Goal: Task Accomplishment & Management: Manage account settings

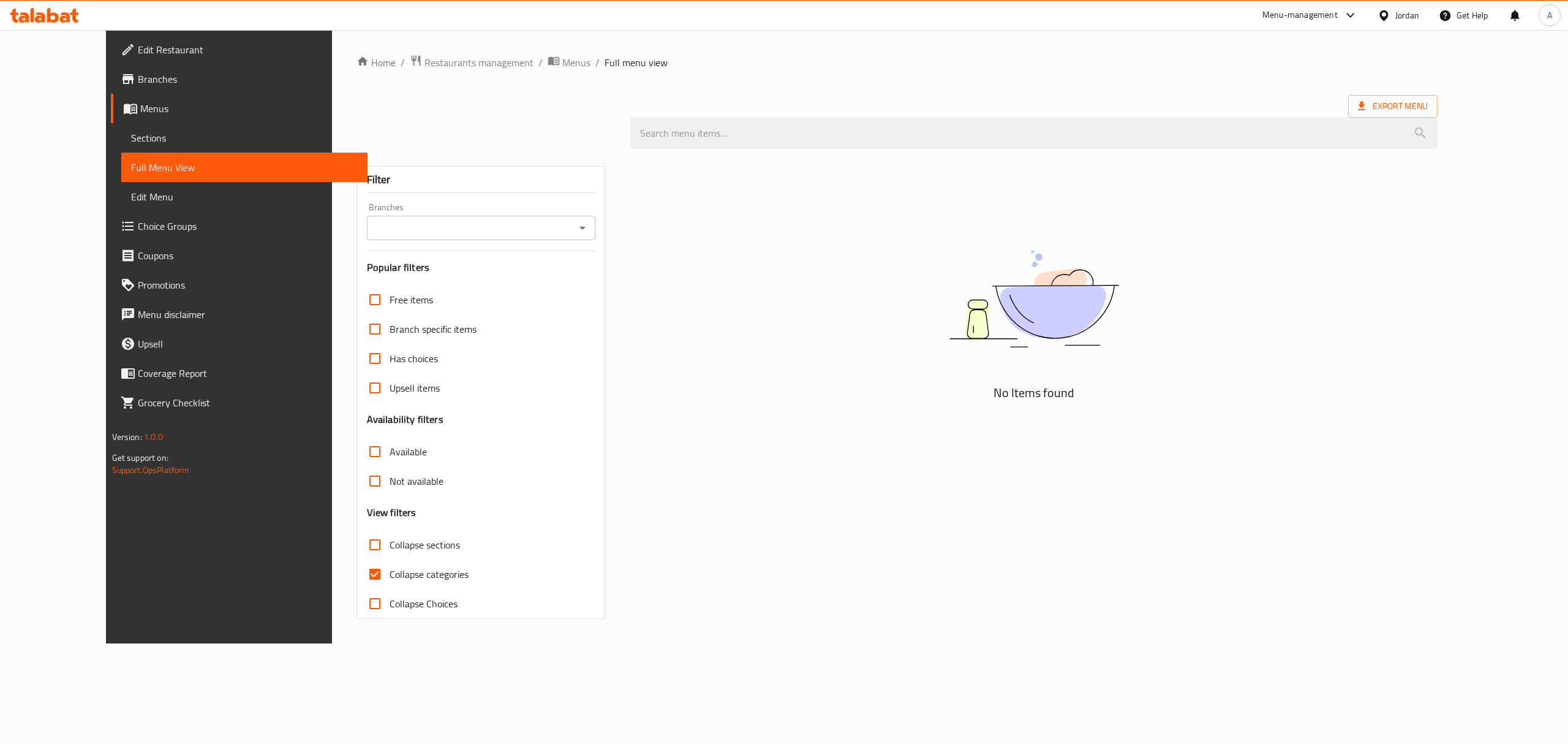
click at [1400, 20] on div "Jordan" at bounding box center [1407, 16] width 24 height 14
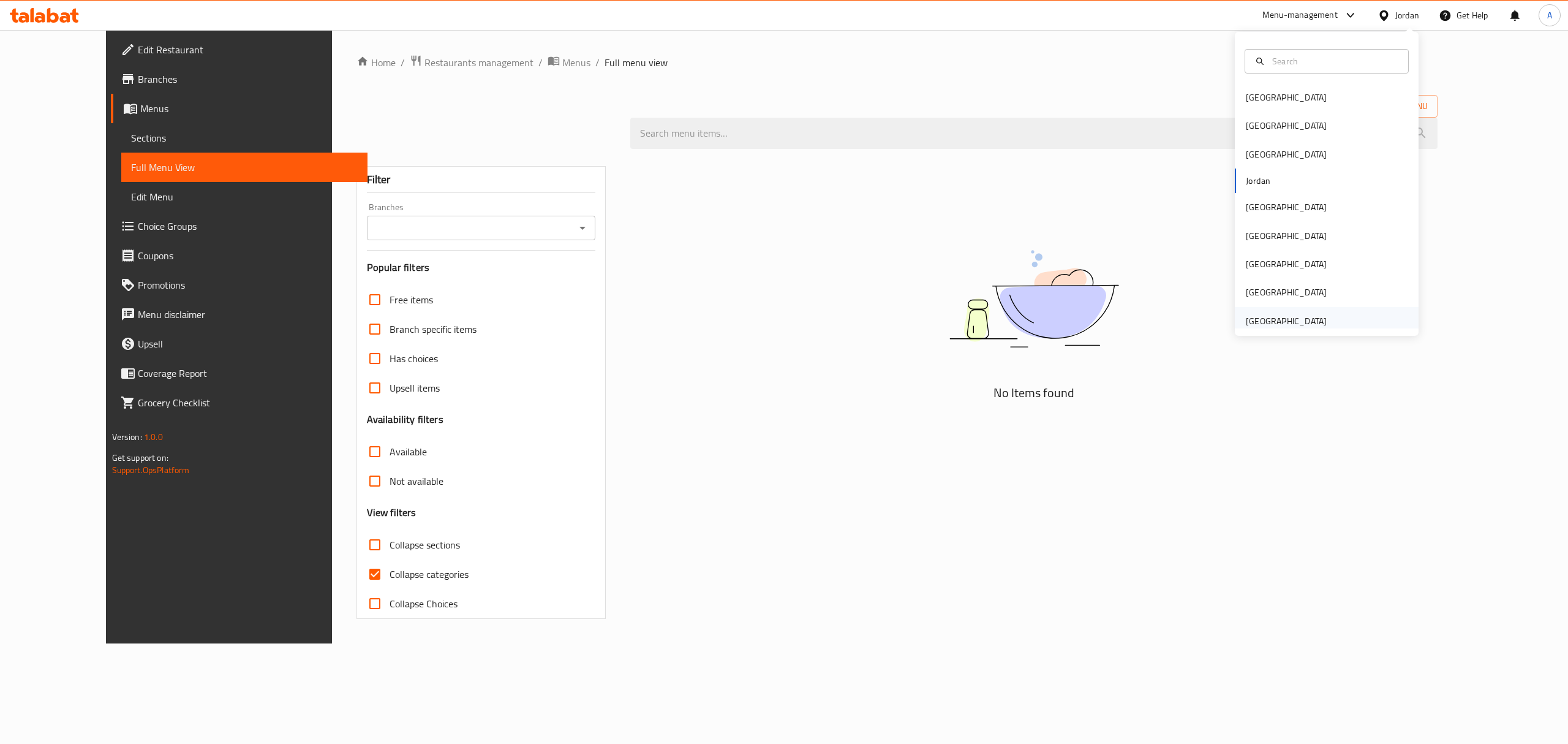
click at [1280, 317] on div "[GEOGRAPHIC_DATA]" at bounding box center [1285, 321] width 81 height 14
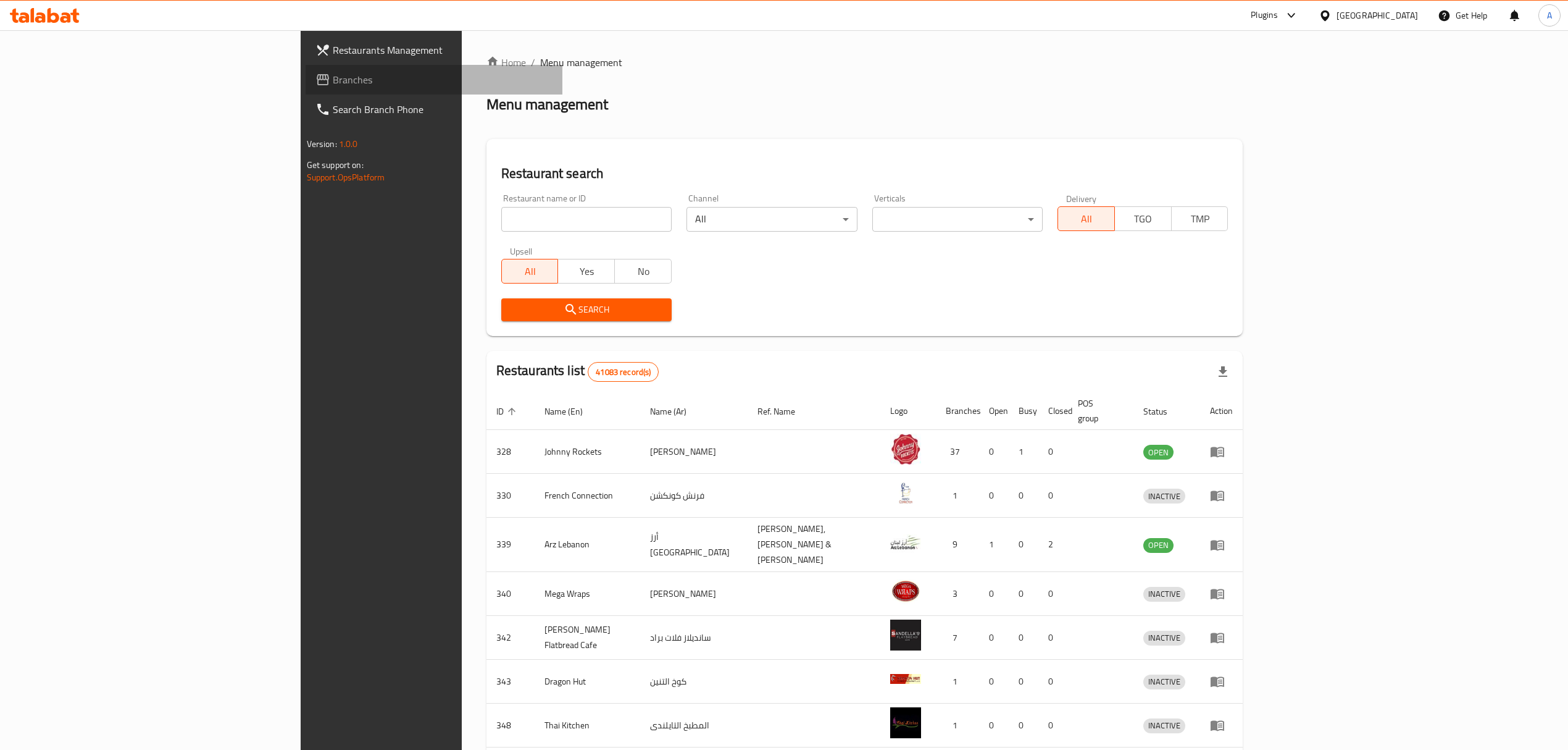
click at [333, 75] on span "Branches" at bounding box center [443, 79] width 220 height 15
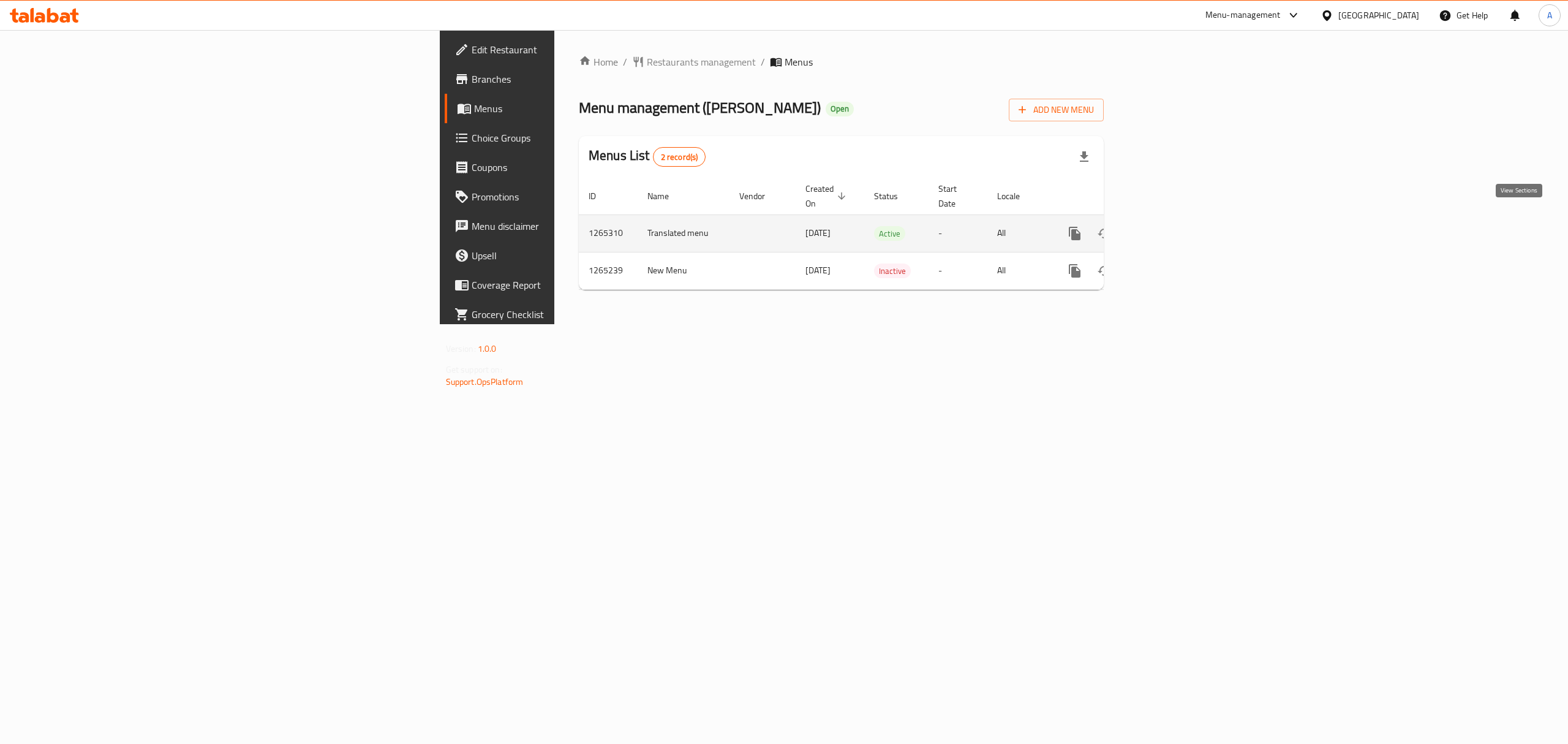
click at [1177, 222] on link "enhanced table" at bounding box center [1163, 233] width 29 height 29
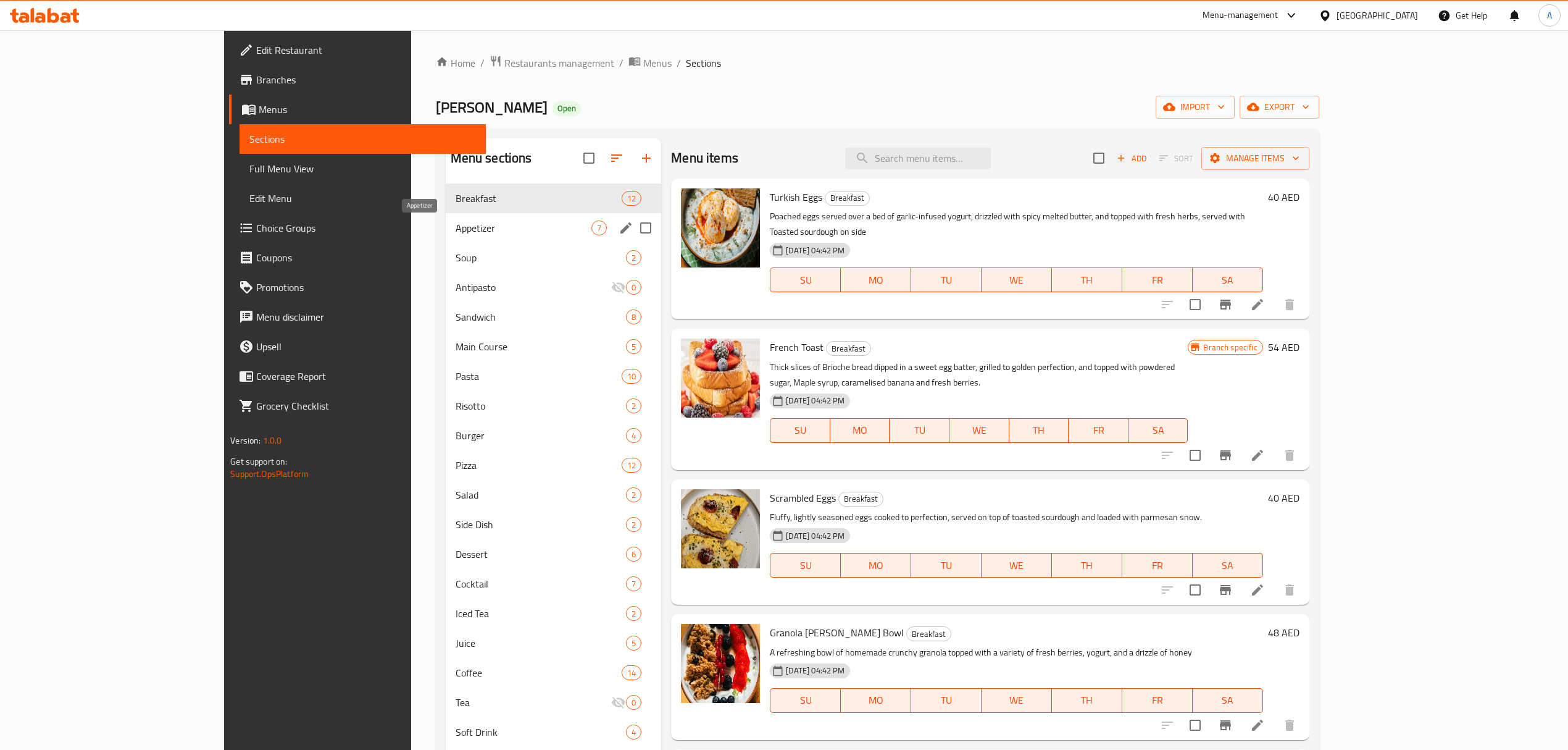
click at [456, 222] on span "Appetizer" at bounding box center [523, 227] width 136 height 15
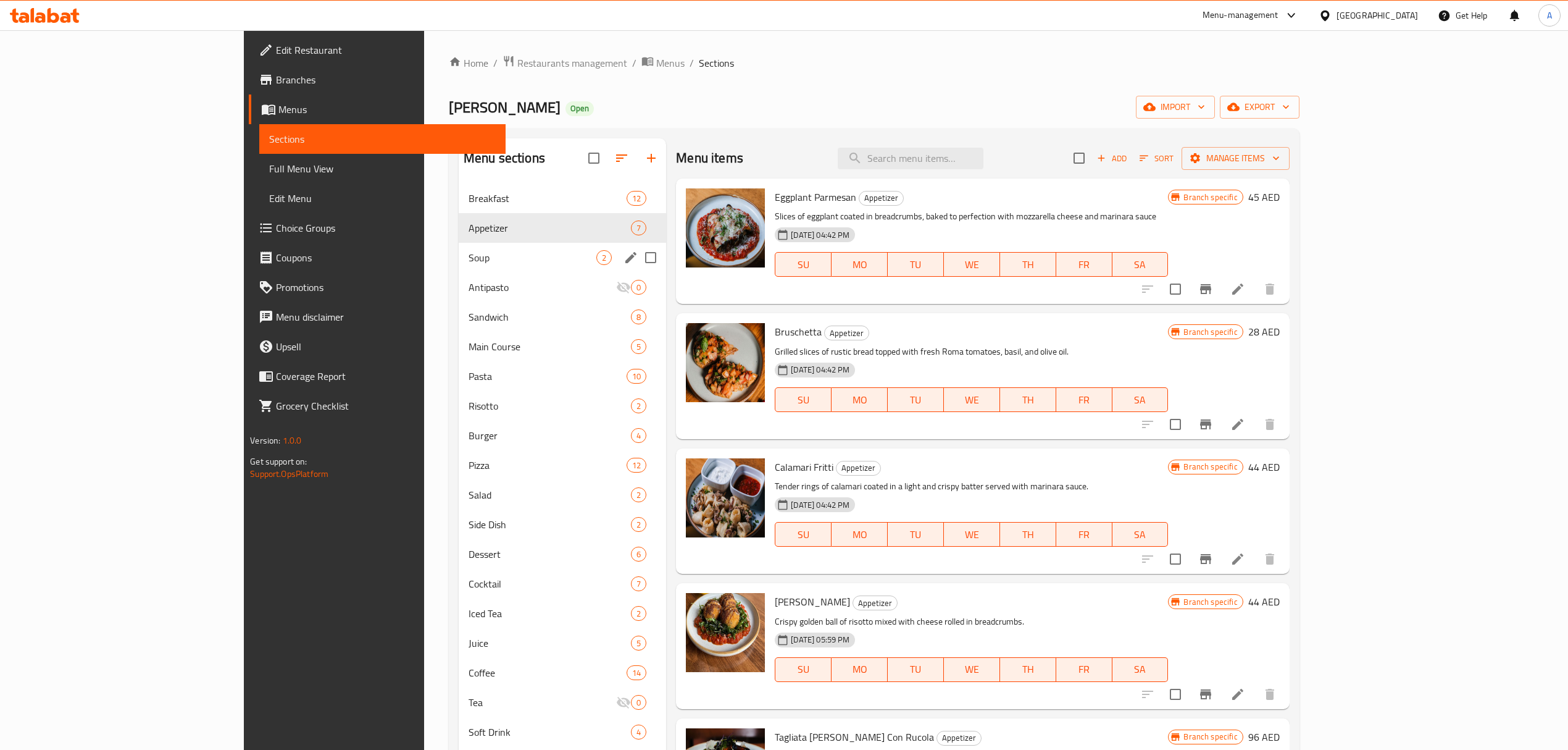
click at [459, 270] on div "Soup 2" at bounding box center [563, 258] width 208 height 29
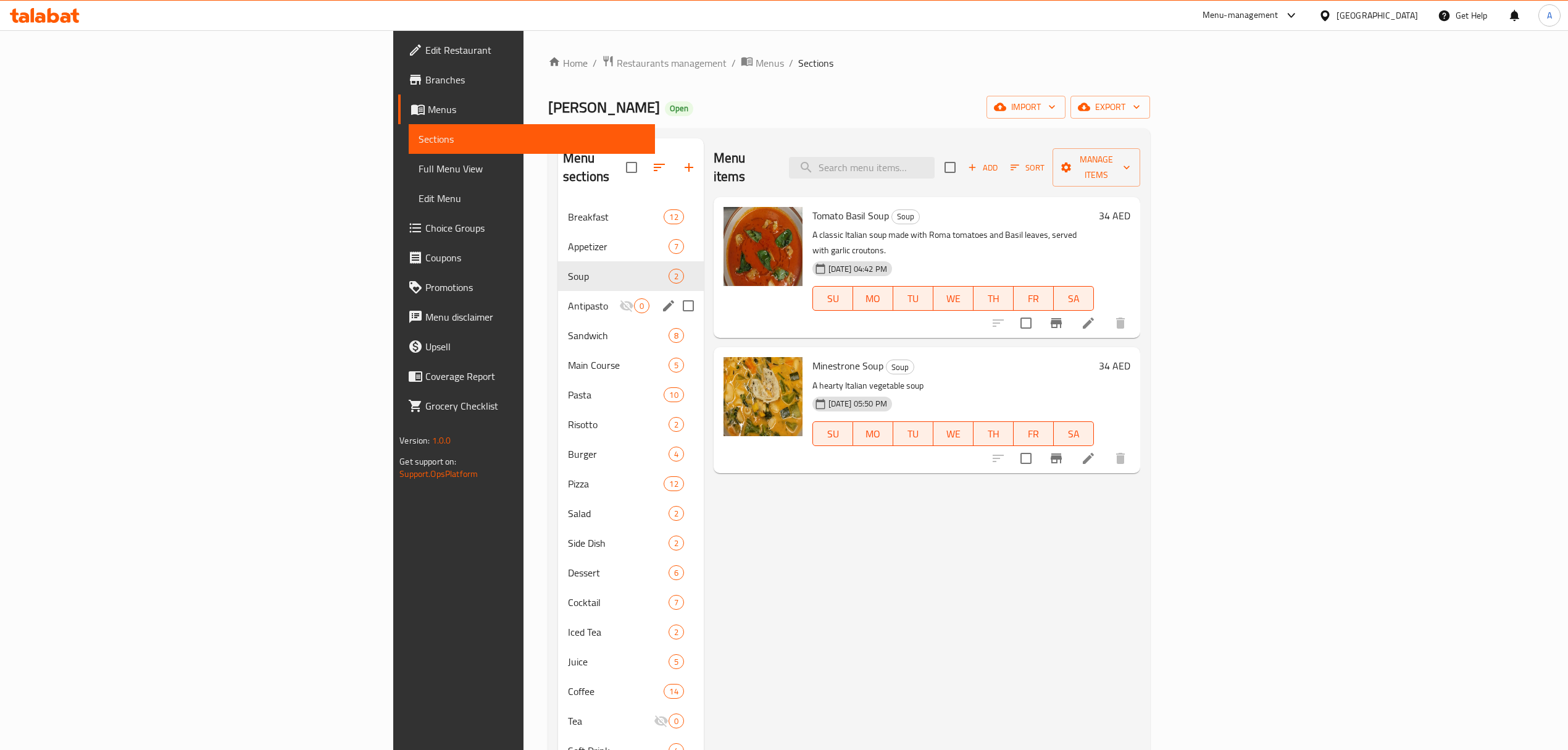
click at [559, 295] on div "Antipasto 0" at bounding box center [631, 306] width 146 height 29
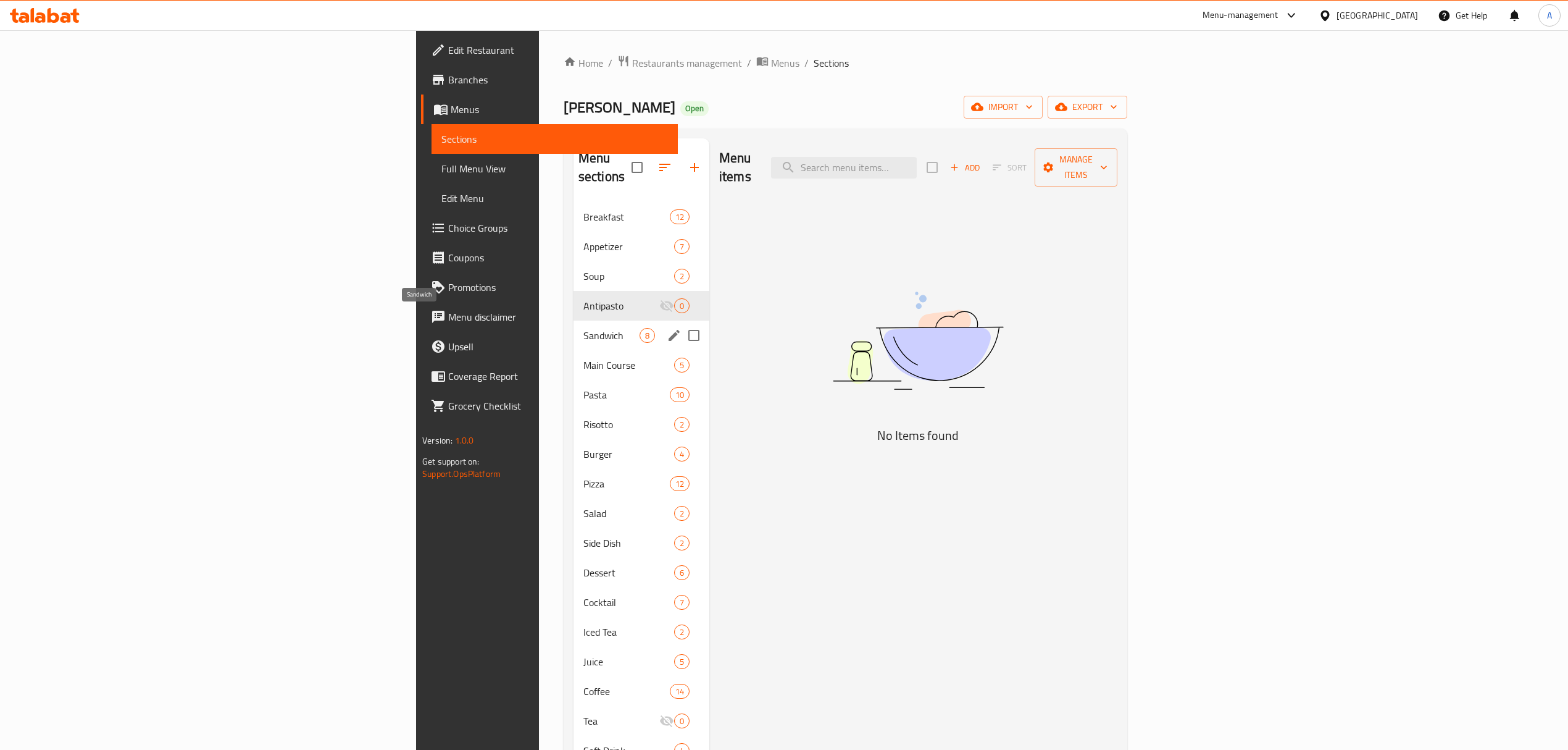
click at [583, 328] on span "Sandwich" at bounding box center [611, 335] width 56 height 15
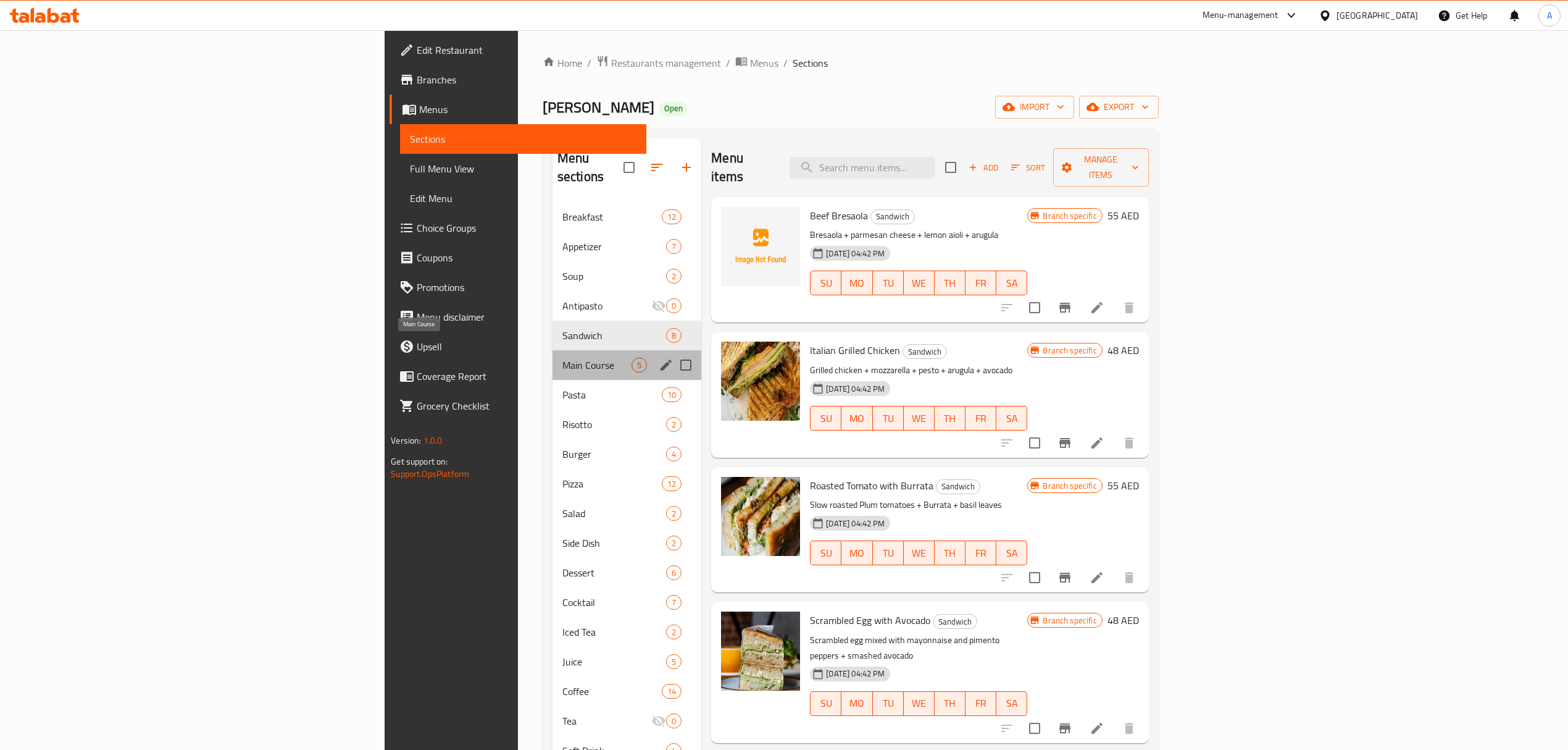
click at [563, 358] on span "Main Course" at bounding box center [597, 365] width 70 height 15
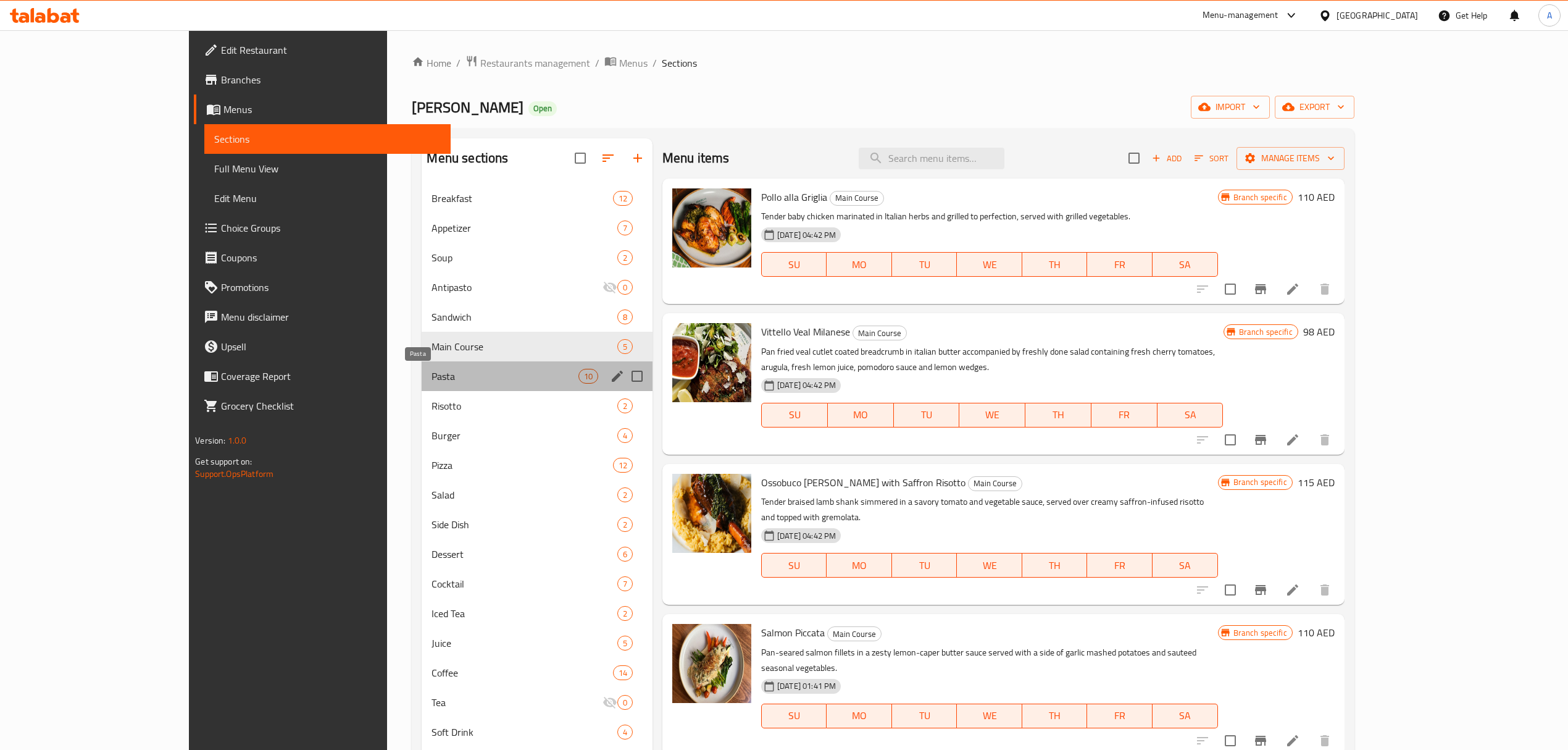
click at [438, 378] on span "Pasta" at bounding box center [504, 375] width 146 height 15
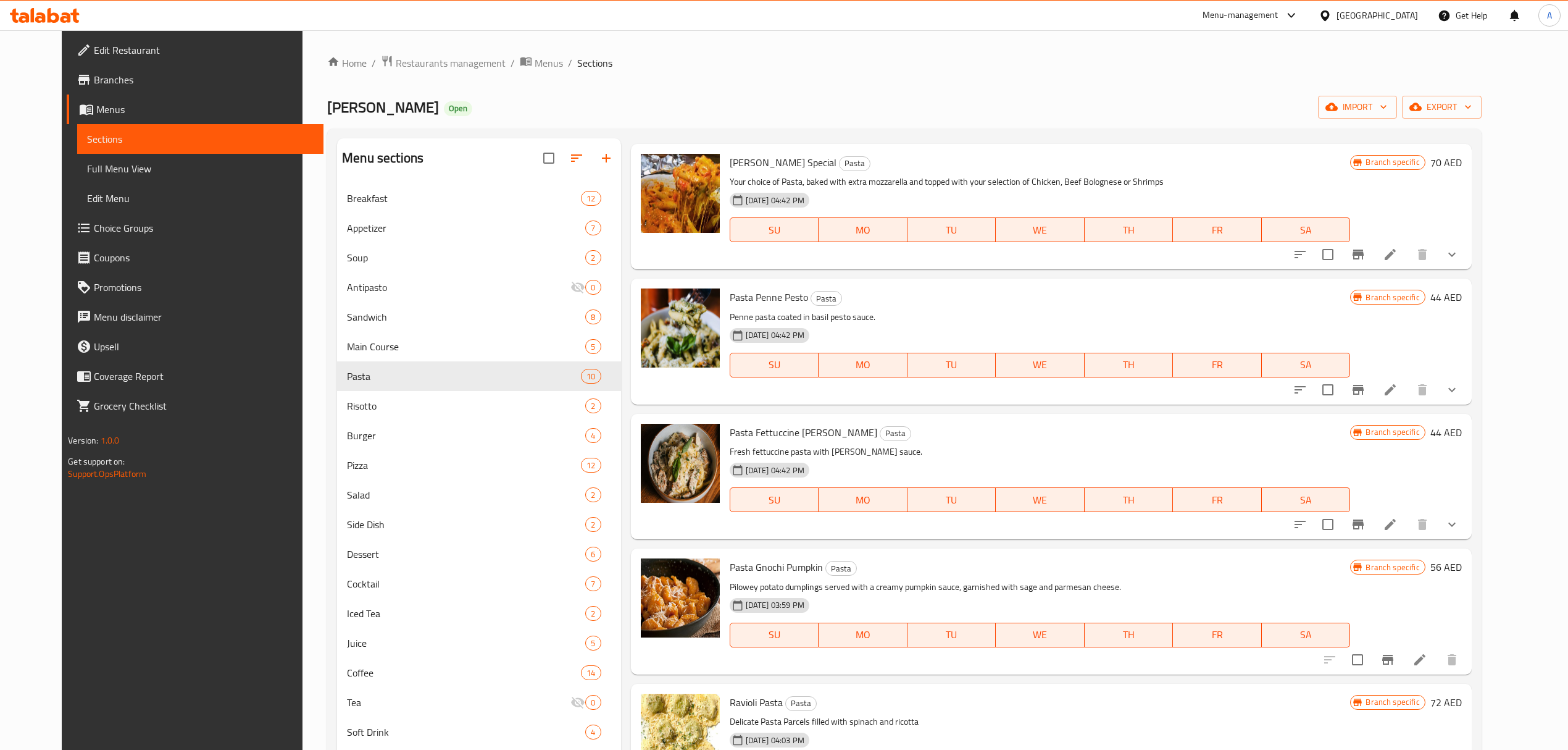
scroll to position [329, 0]
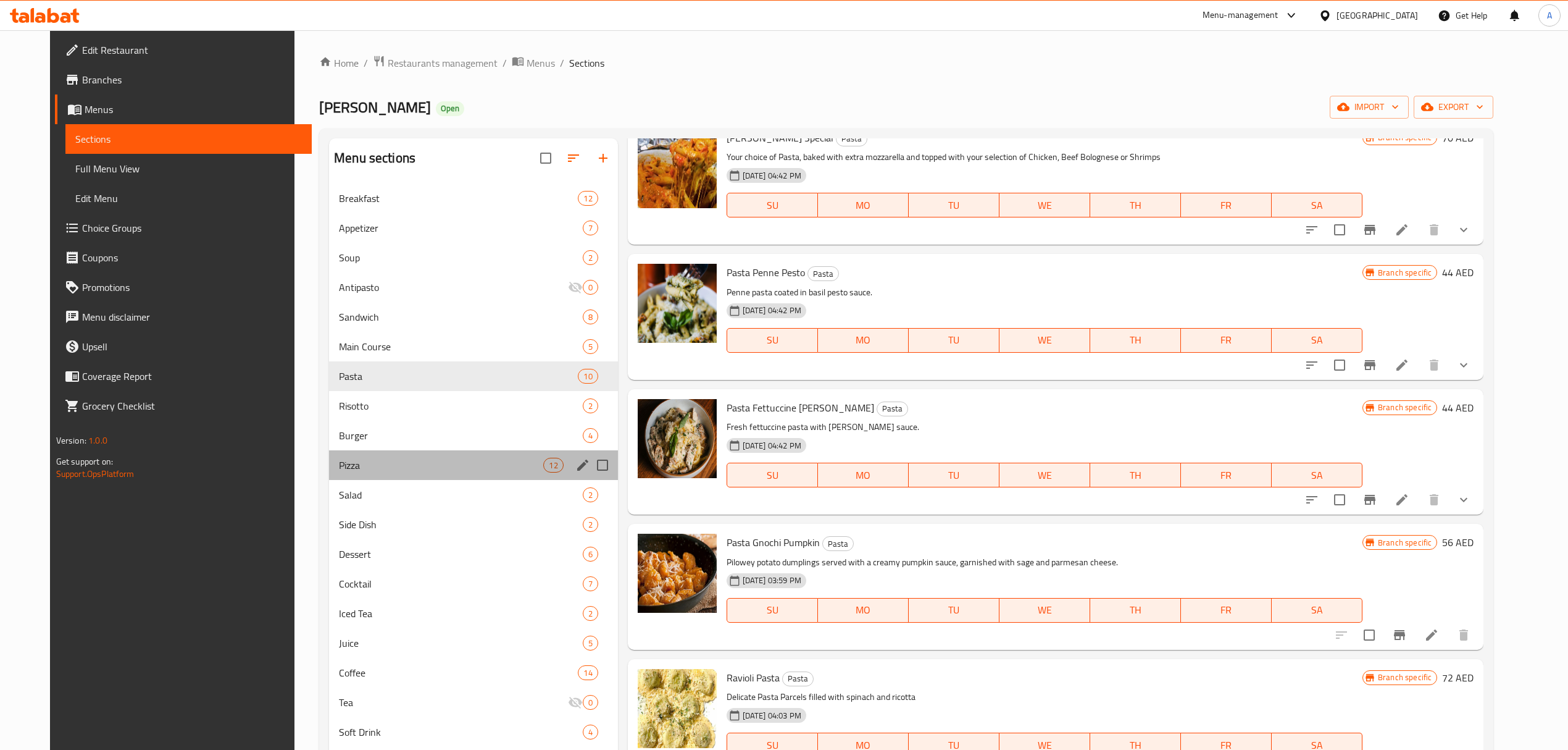
click at [426, 477] on div "Pizza 12" at bounding box center [473, 465] width 289 height 29
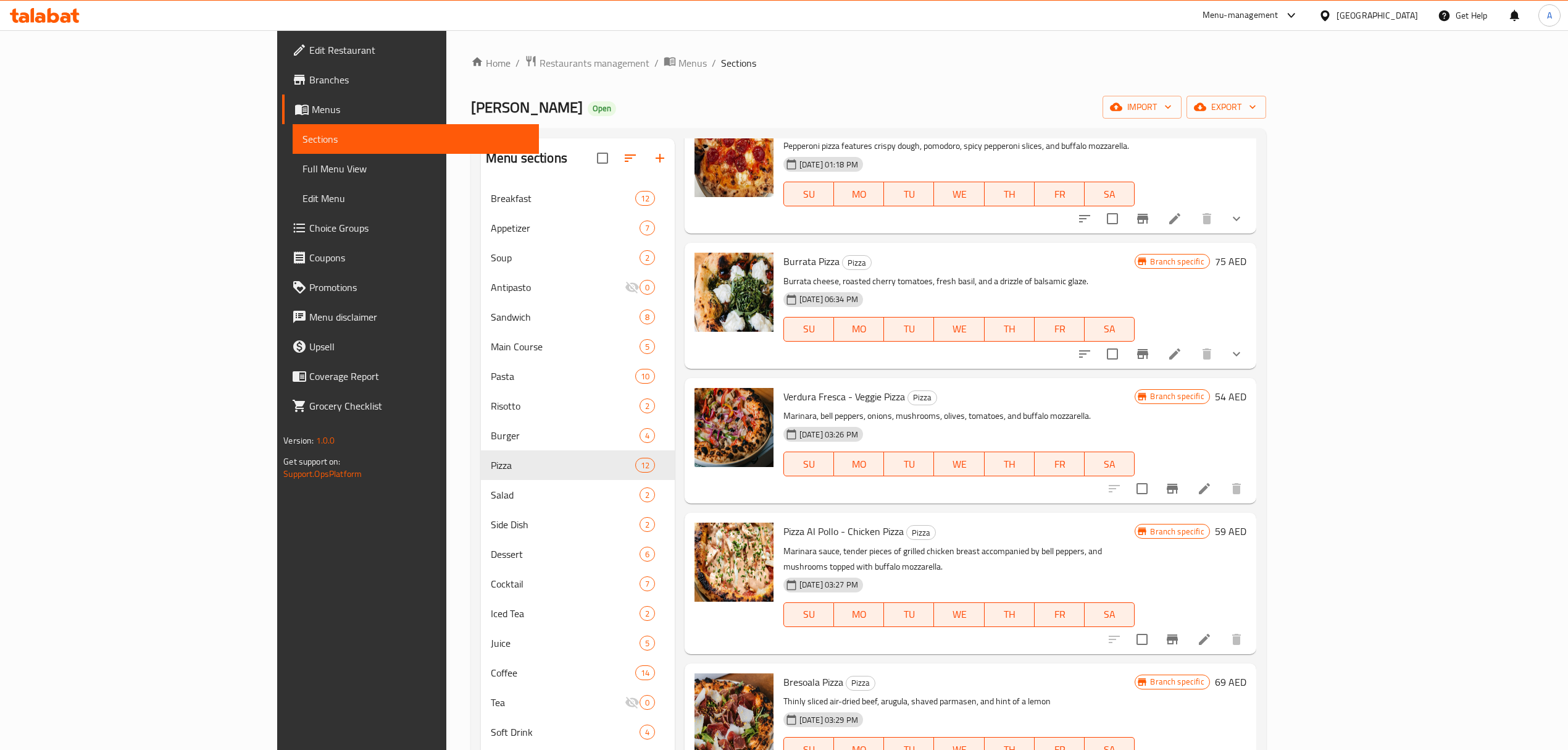
scroll to position [900, 0]
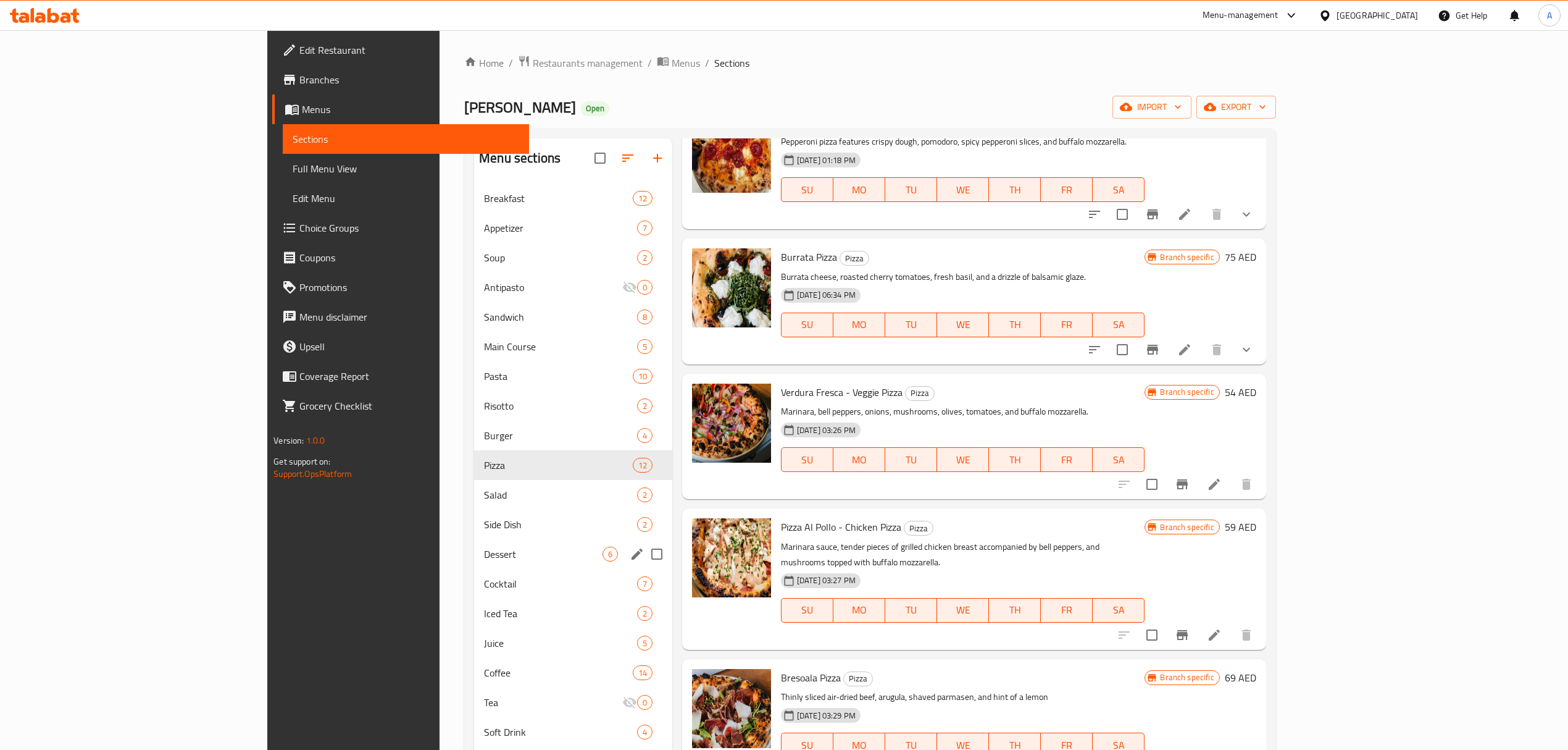
click at [484, 561] on span "Dessert" at bounding box center [543, 554] width 118 height 15
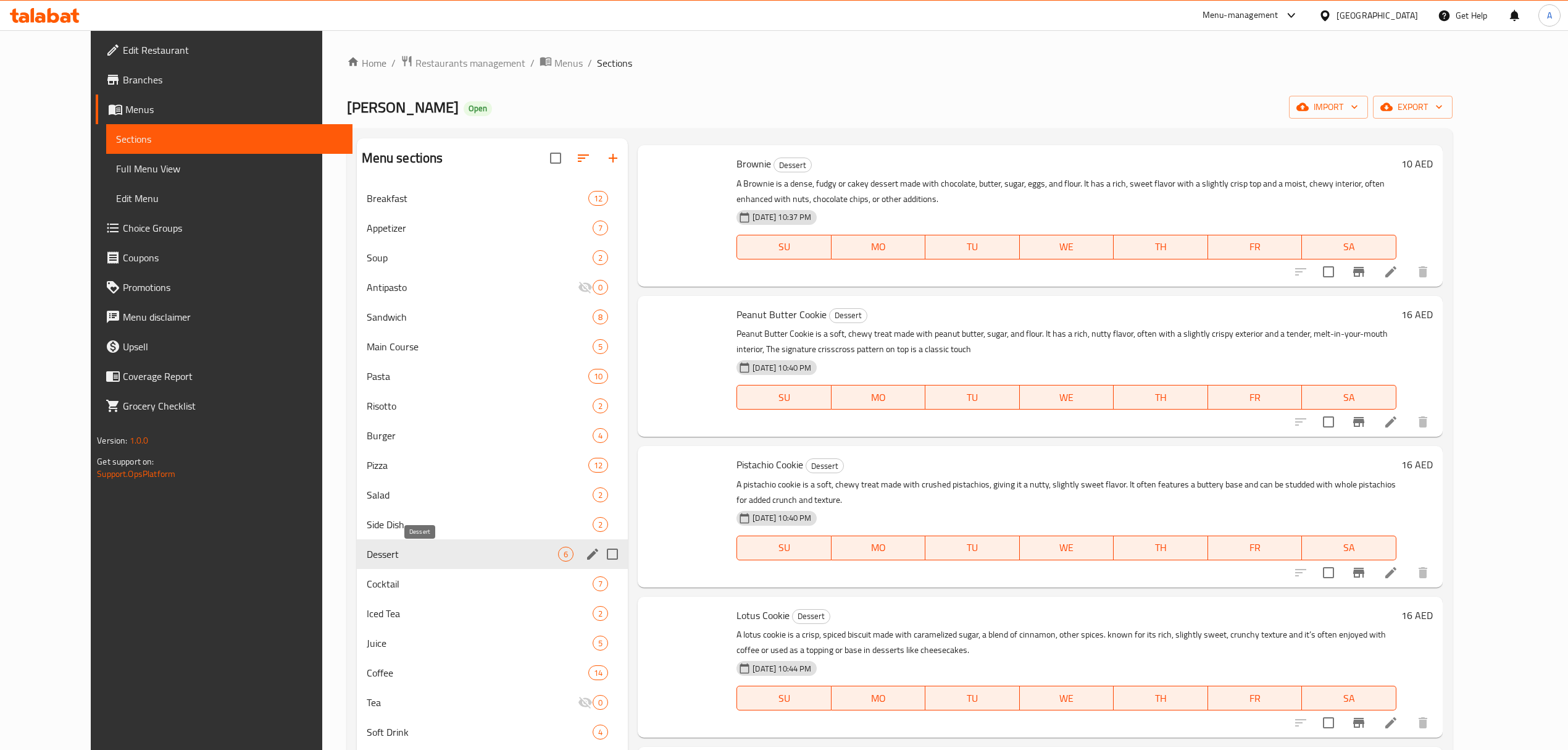
scroll to position [167, 0]
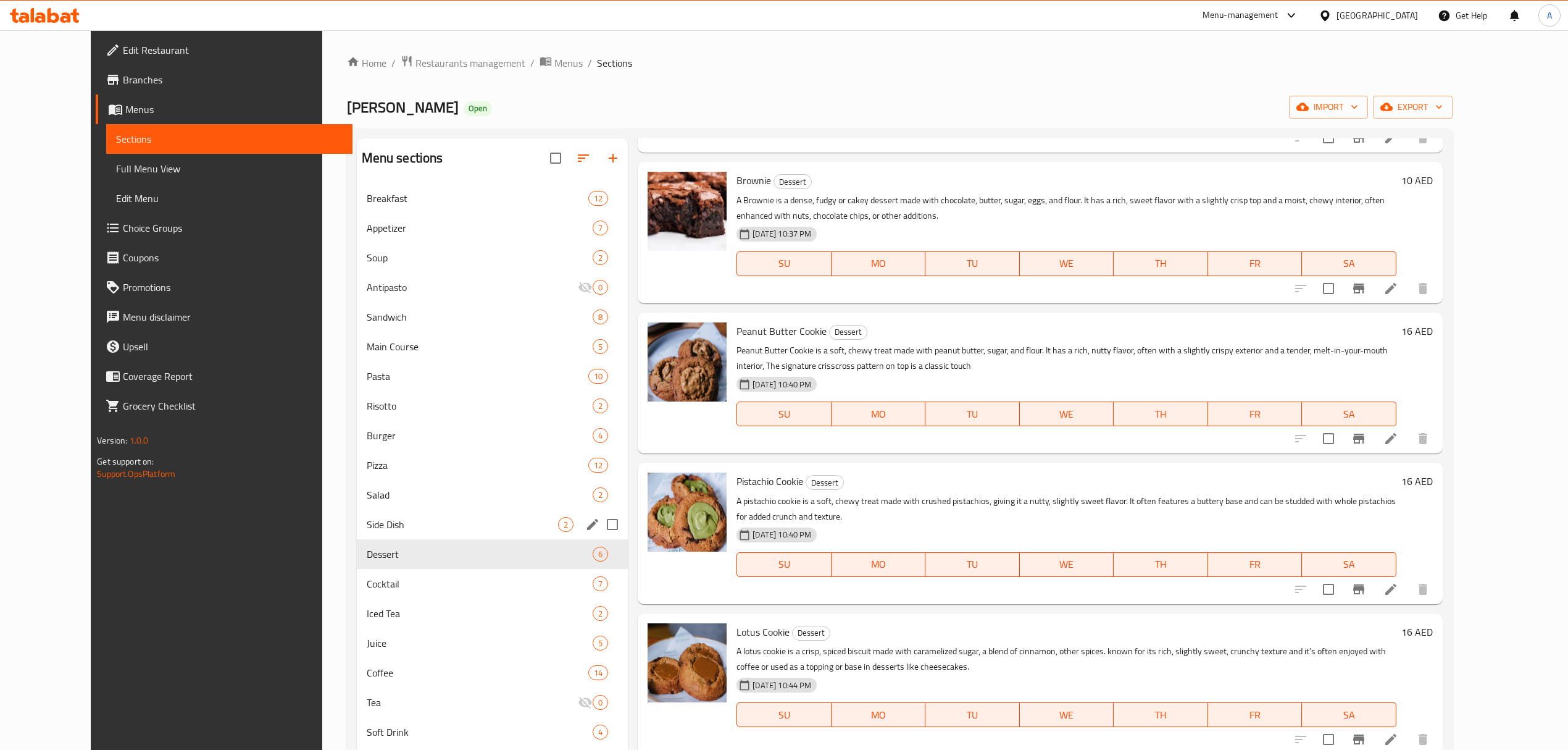
click at [418, 510] on div "Side Dish 2" at bounding box center [492, 525] width 271 height 29
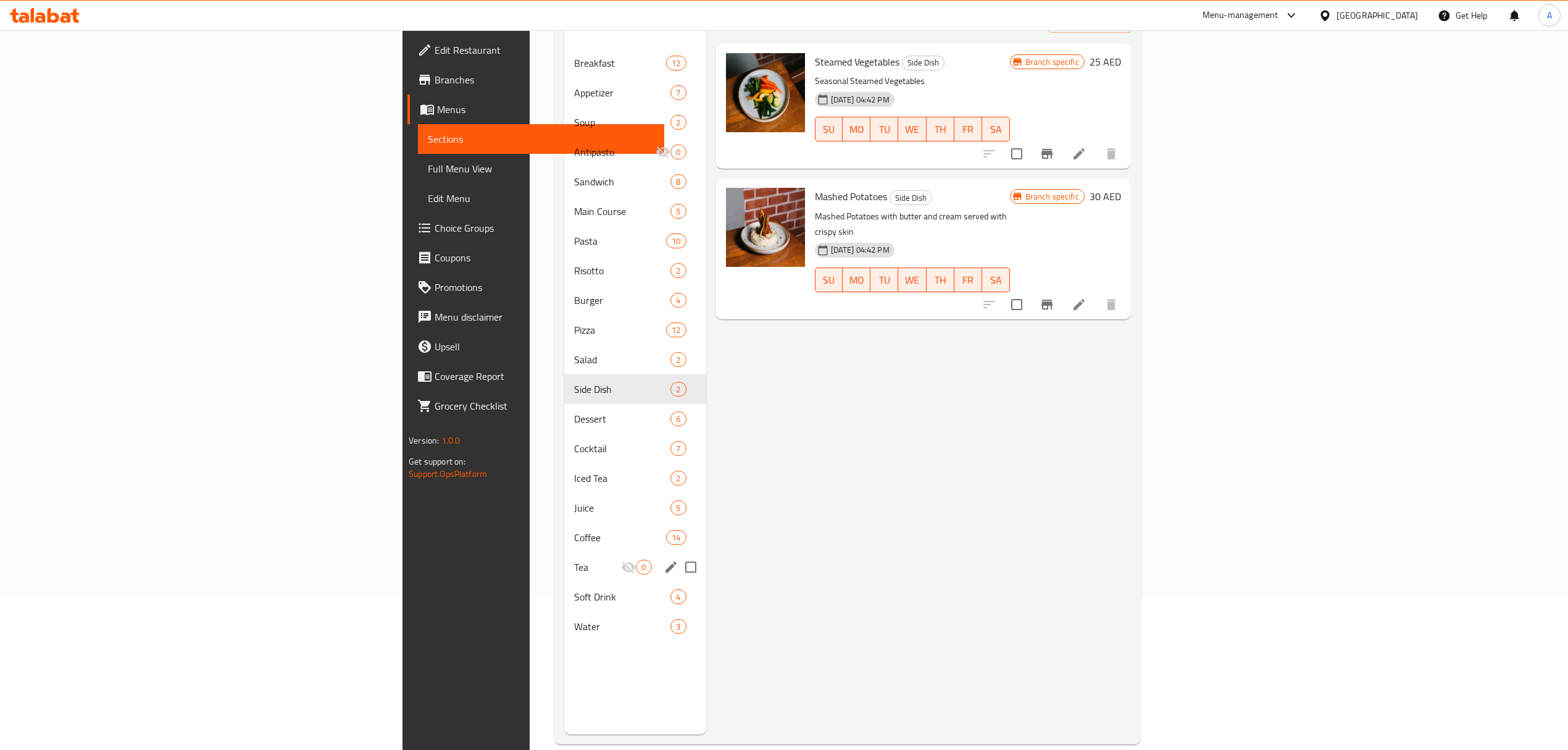
scroll to position [174, 0]
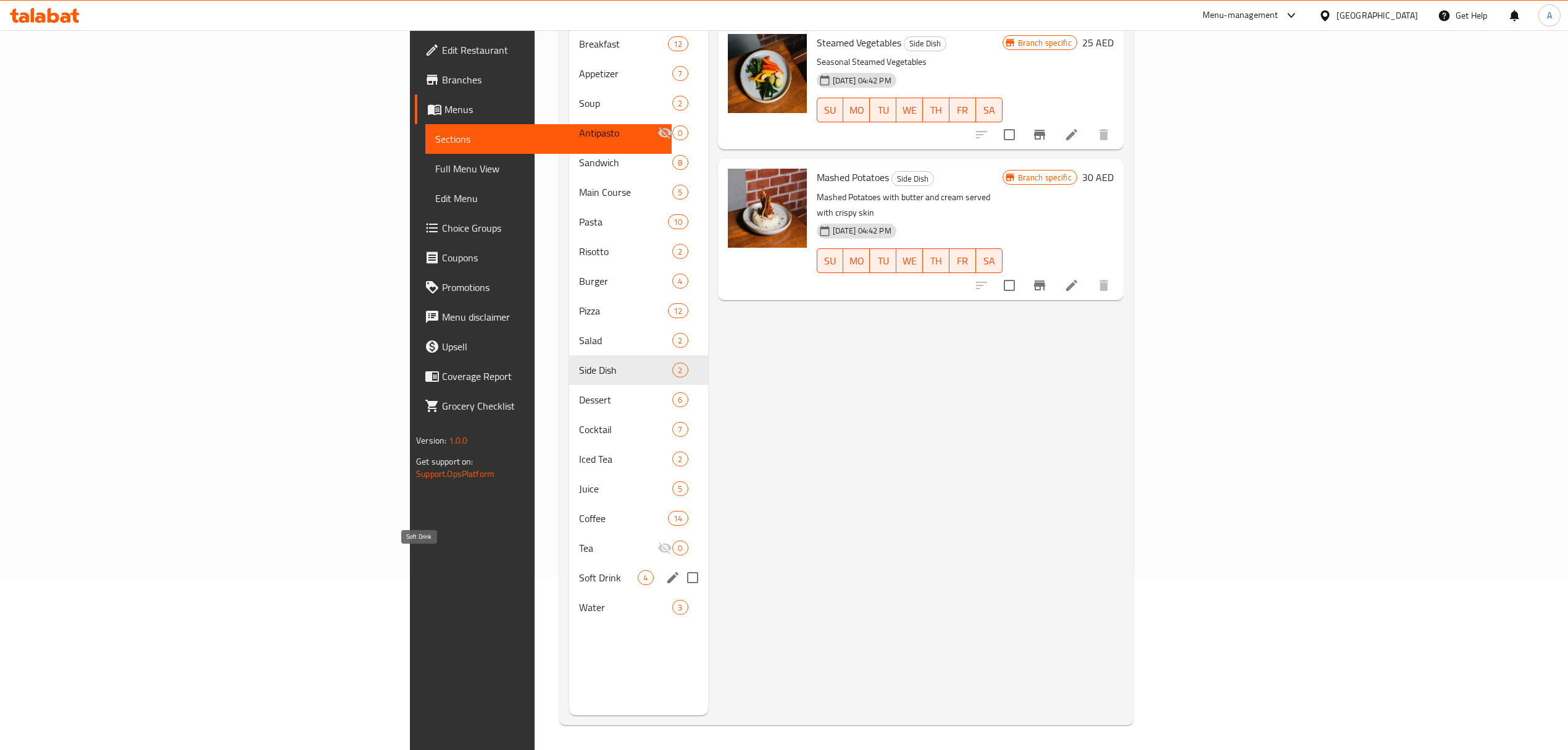
click at [579, 570] on span "Soft Drink" at bounding box center [609, 576] width 59 height 15
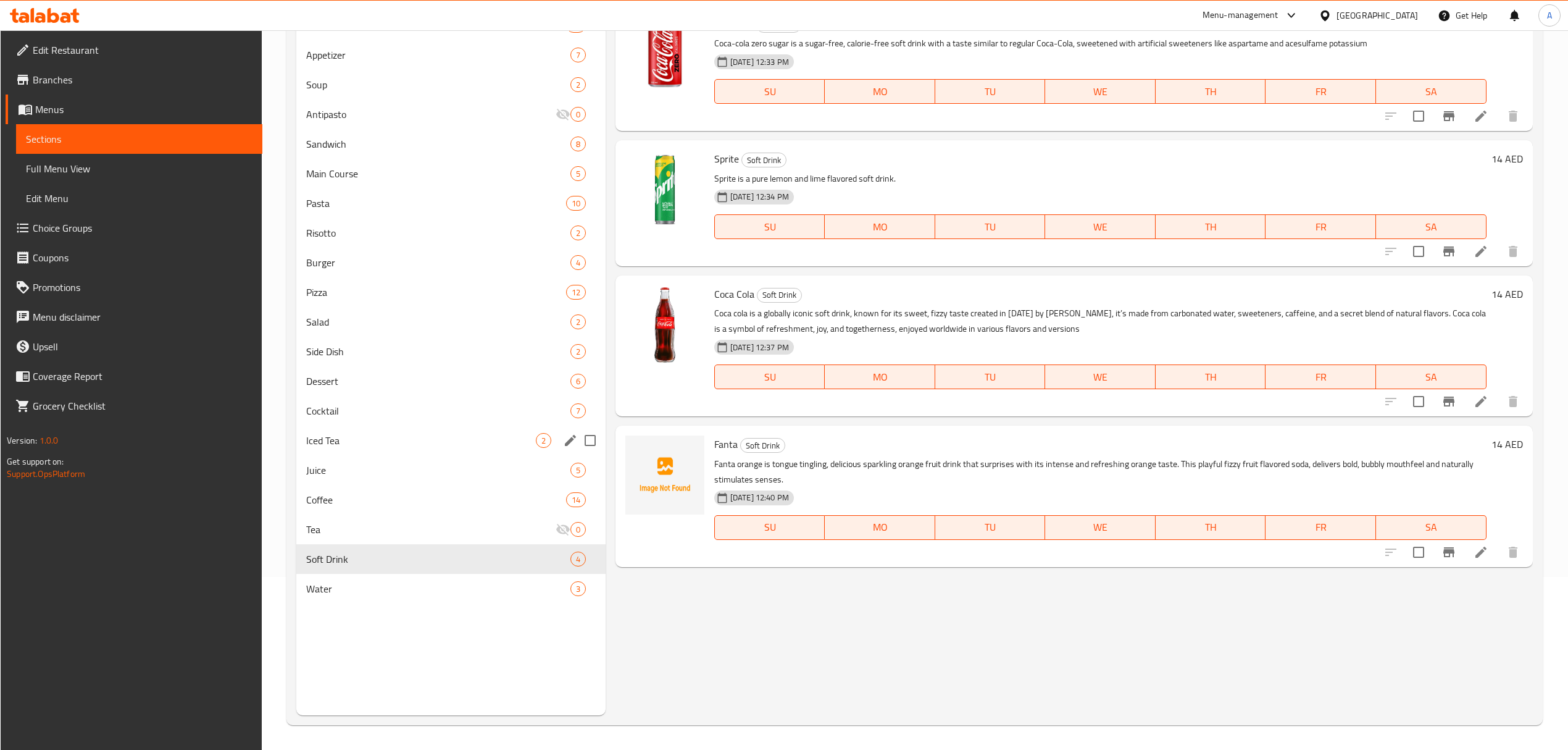
click at [418, 426] on div "Iced Tea 2" at bounding box center [451, 440] width 310 height 29
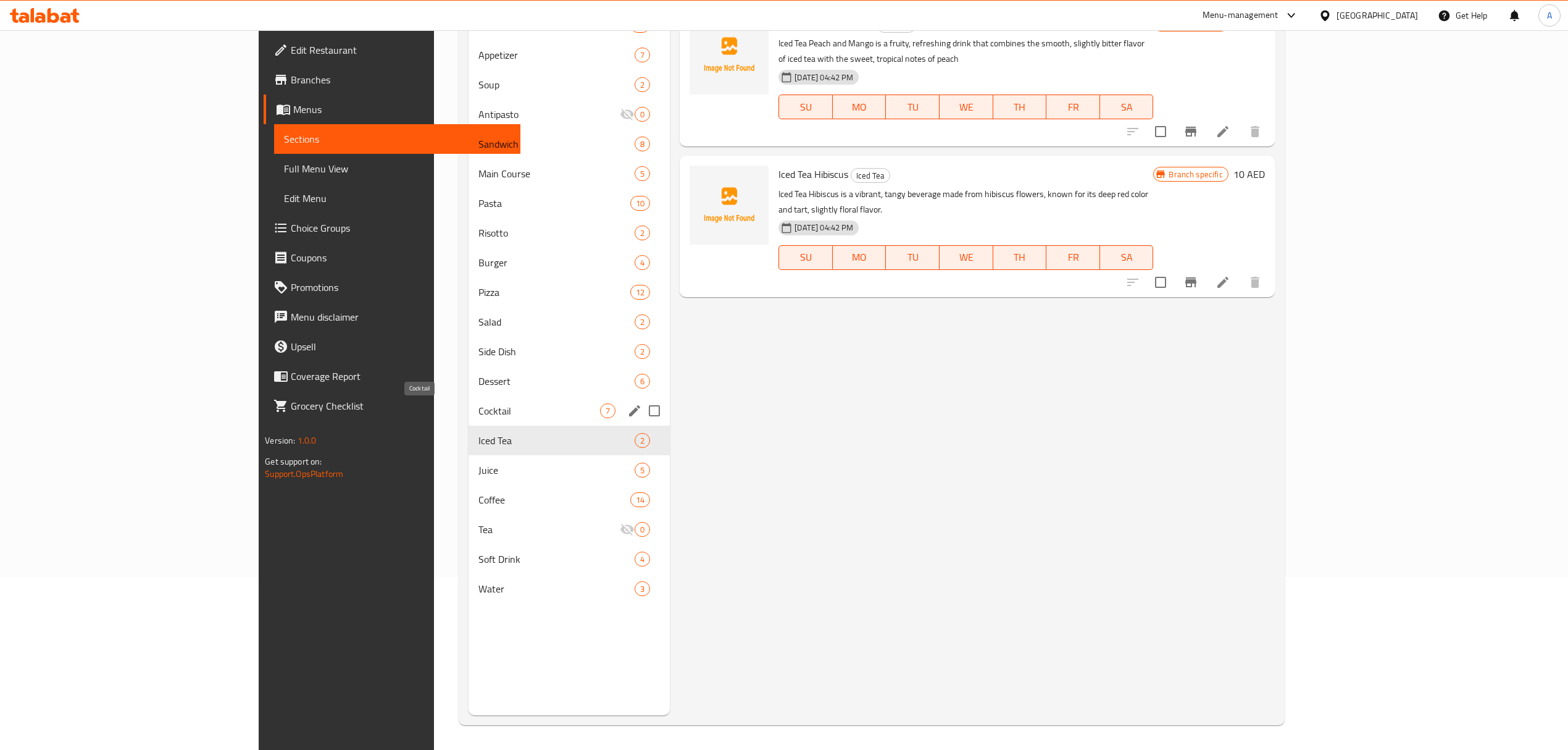
click at [478, 412] on span "Cocktail" at bounding box center [539, 410] width 122 height 15
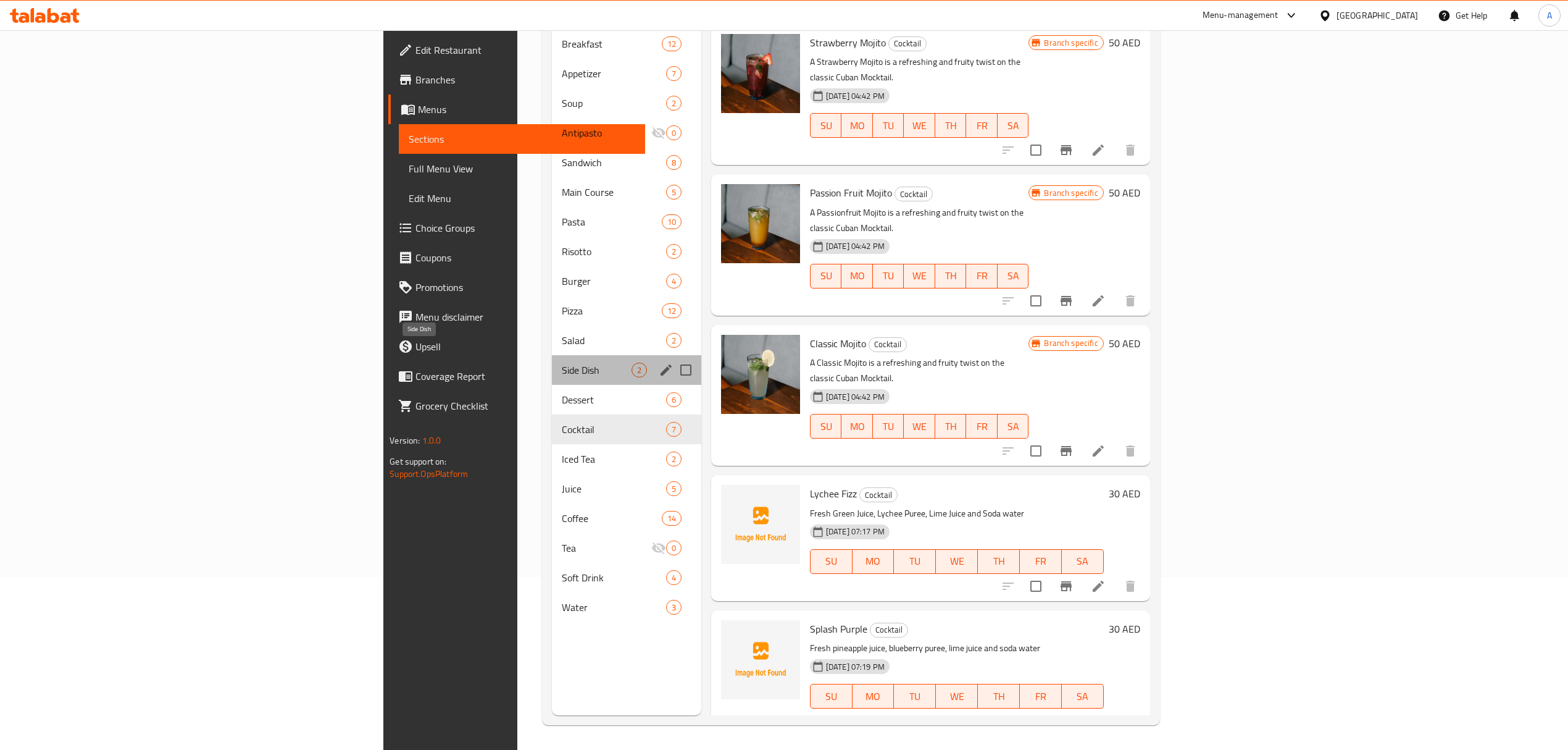
click at [562, 363] on span "Side Dish" at bounding box center [596, 370] width 70 height 15
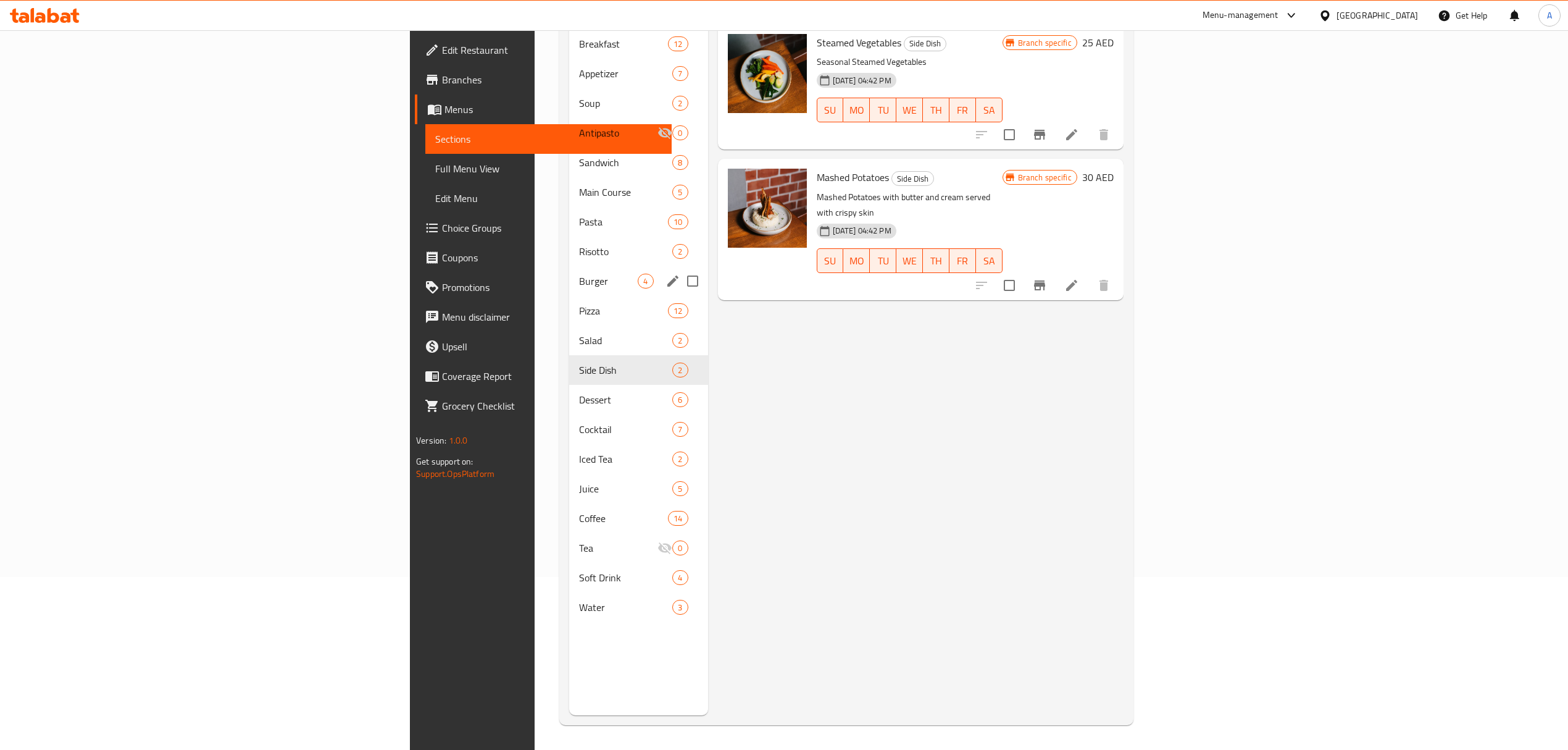
click at [569, 267] on div "Burger 4" at bounding box center [638, 281] width 138 height 29
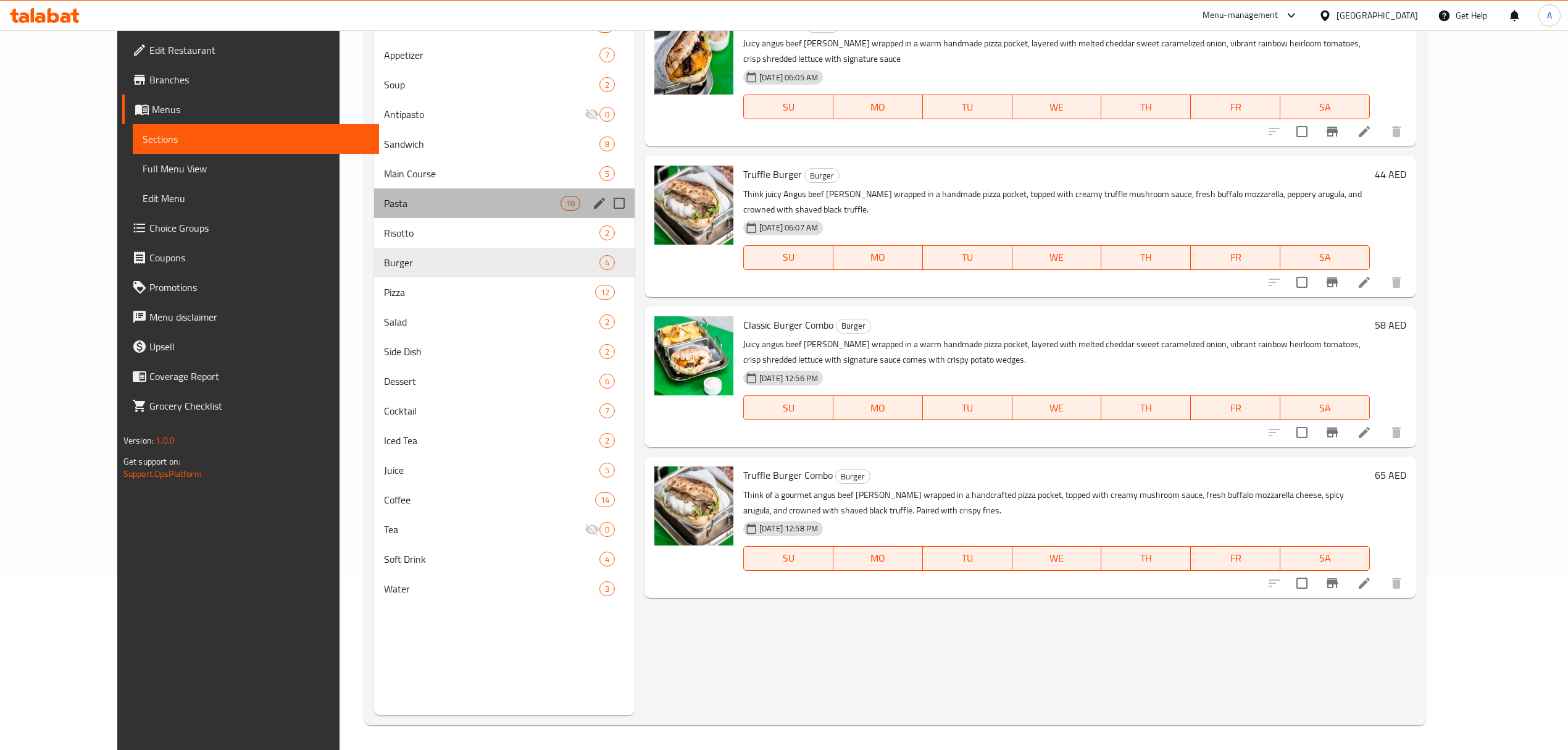
click at [396, 191] on div "Pasta 10" at bounding box center [505, 203] width 261 height 29
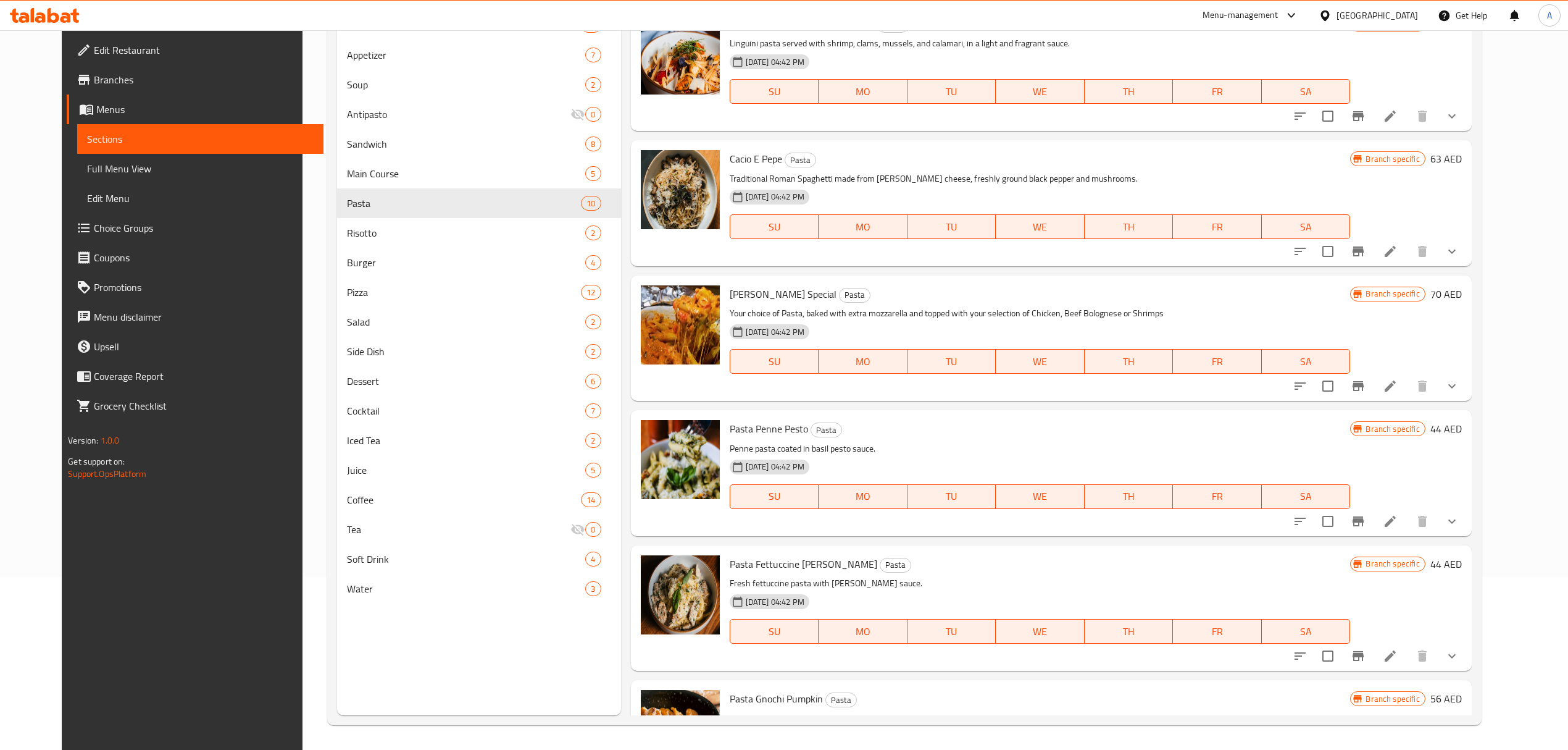
click at [119, 48] on span "Edit Restaurant" at bounding box center [204, 49] width 220 height 15
